Goal: Transaction & Acquisition: Purchase product/service

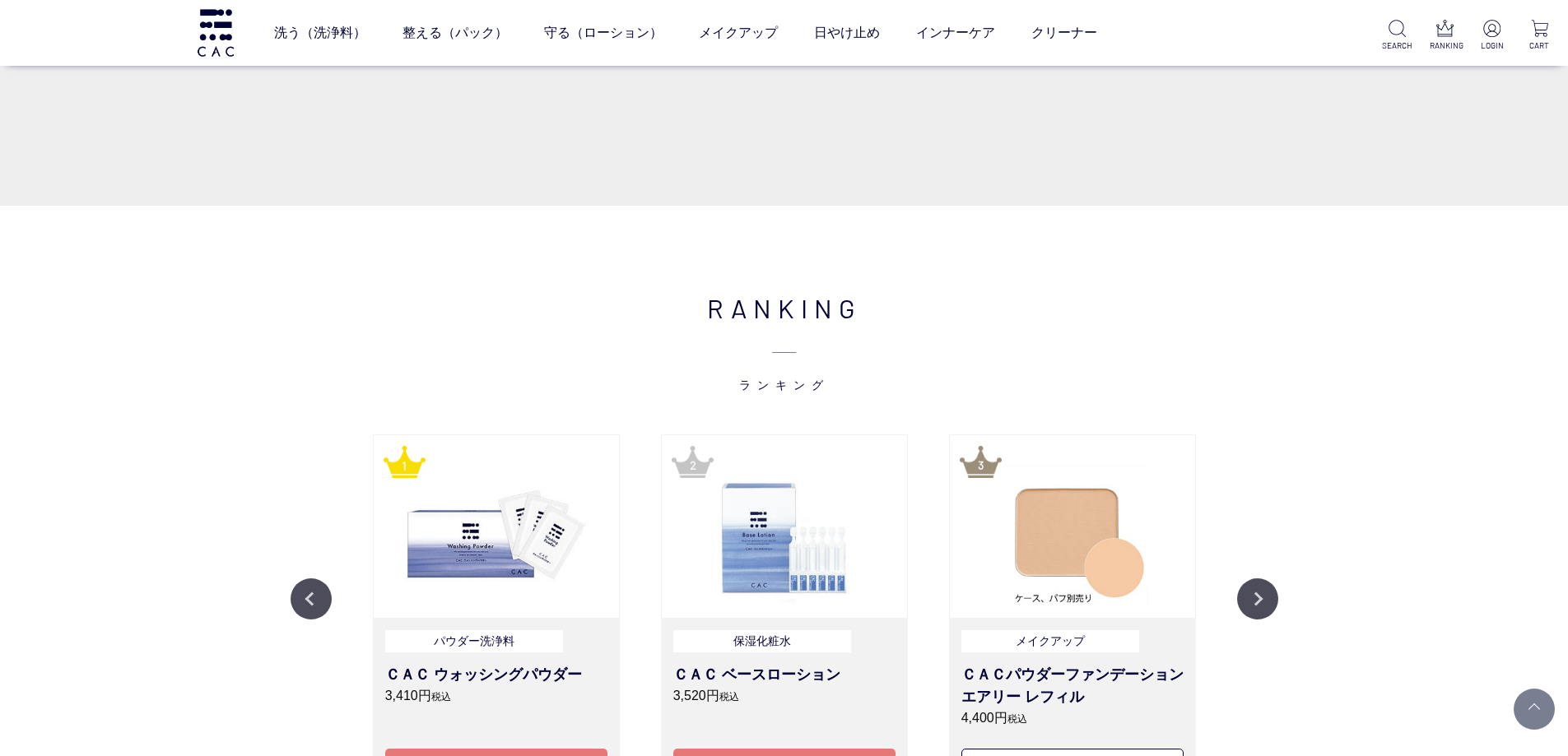
scroll to position [1892, 0]
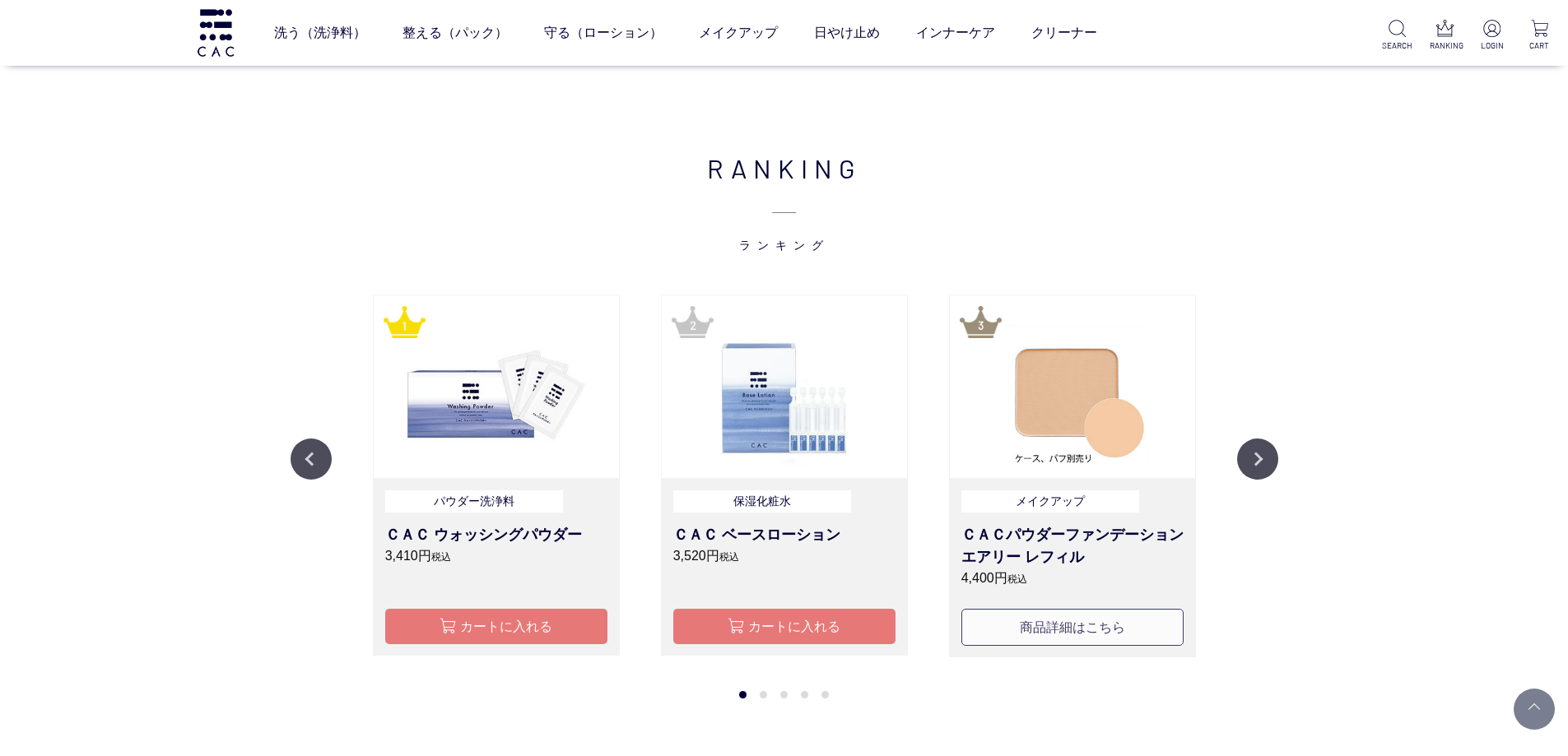
click at [1013, 633] on button "商品詳細はこちら" at bounding box center [1072, 628] width 222 height 37
